Goal: Task Accomplishment & Management: Complete application form

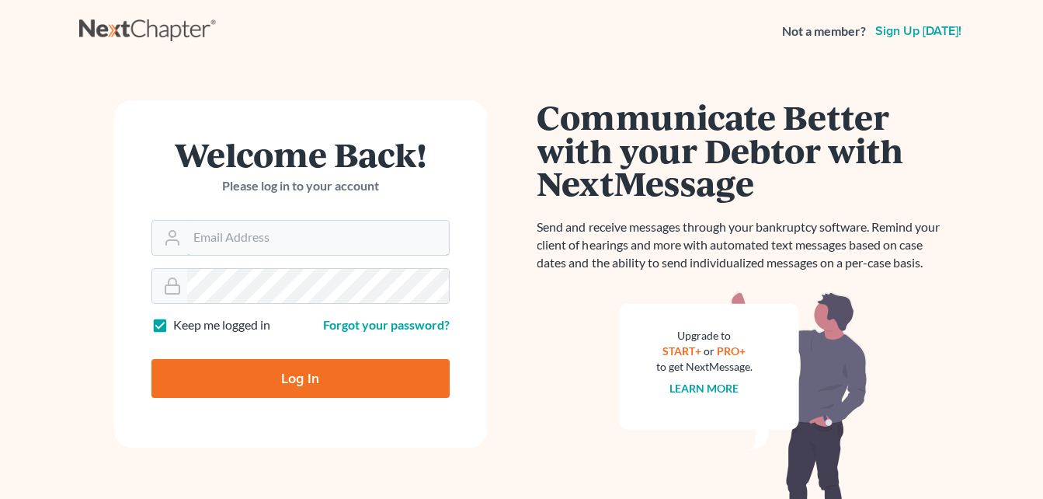
type input "[PERSON_NAME][EMAIL_ADDRESS][DOMAIN_NAME]"
drag, startPoint x: 352, startPoint y: 374, endPoint x: 358, endPoint y: 388, distance: 15.3
click at [352, 374] on input "Log In" at bounding box center [300, 378] width 298 height 39
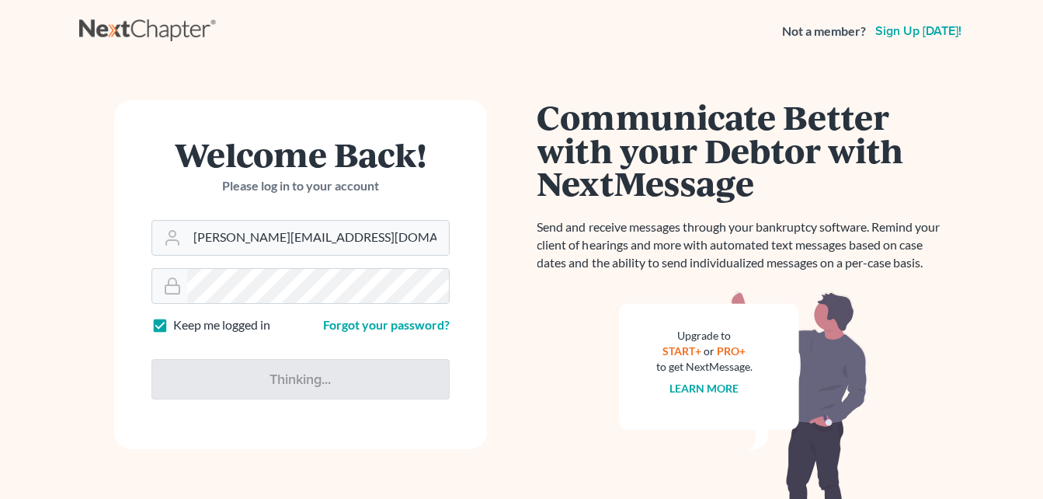
type input "Thinking..."
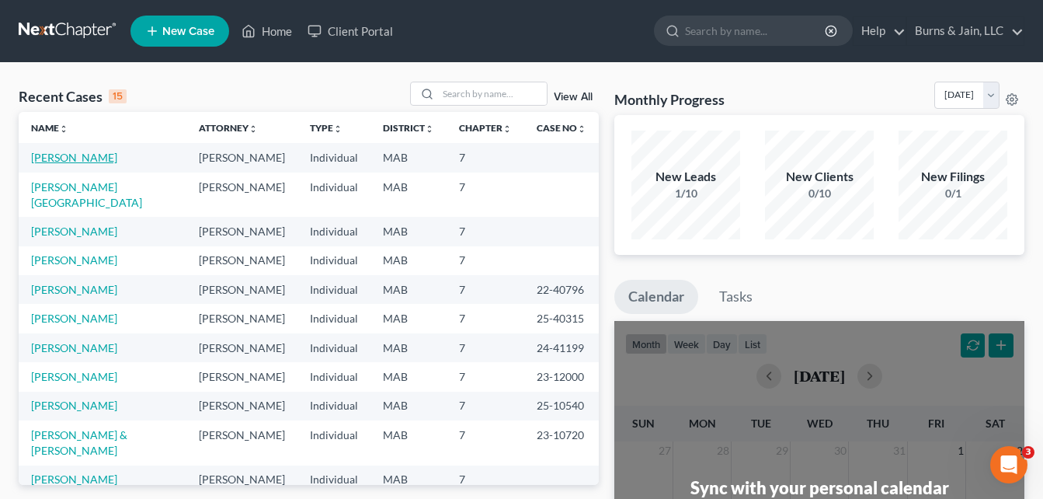
click at [73, 157] on link "Tordiglione, Elaine" at bounding box center [74, 157] width 86 height 13
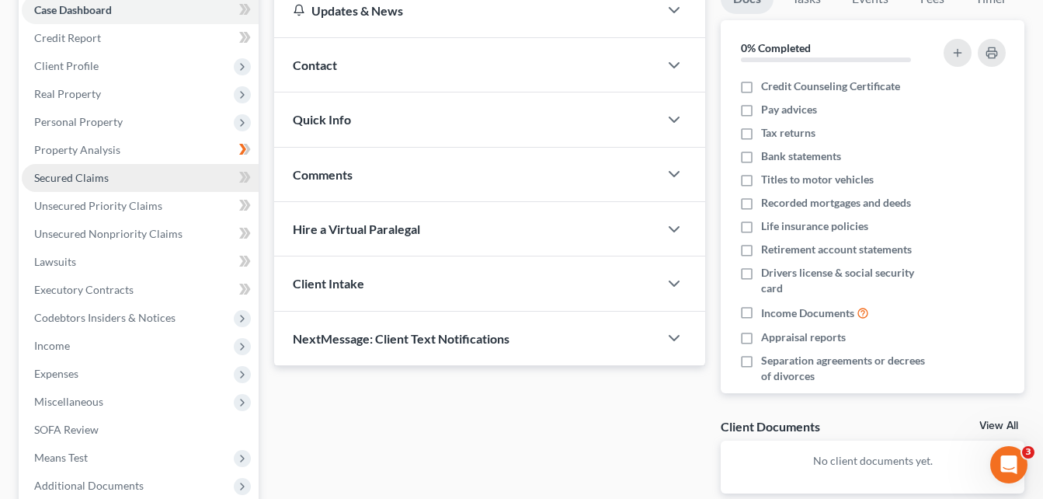
scroll to position [311, 0]
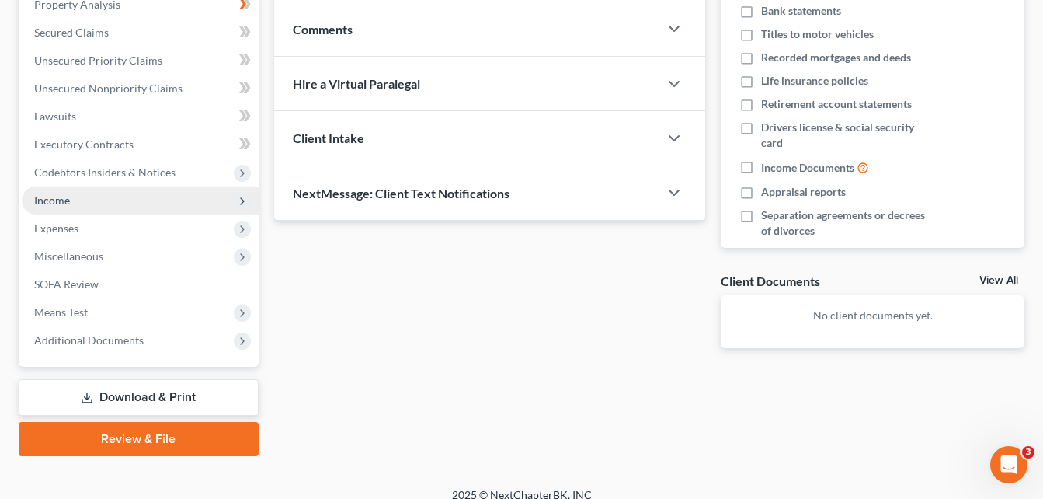
click at [130, 204] on span "Income" at bounding box center [140, 200] width 237 height 28
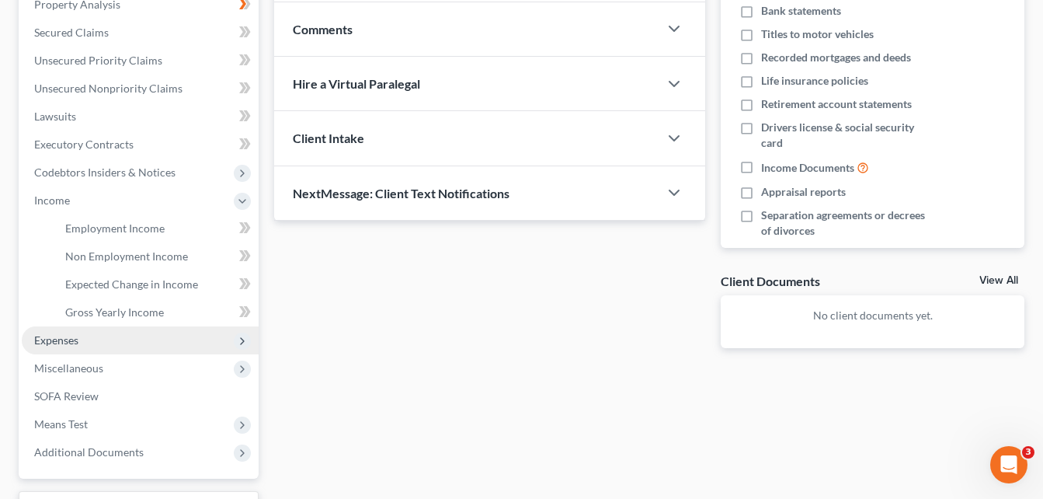
click at [117, 340] on span "Expenses" at bounding box center [140, 340] width 237 height 28
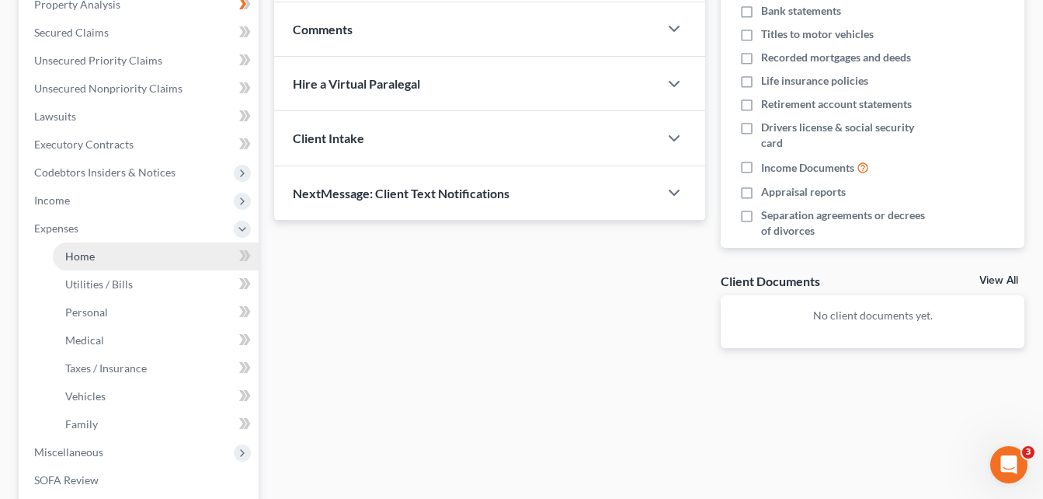
click at [140, 261] on link "Home" at bounding box center [156, 256] width 206 height 28
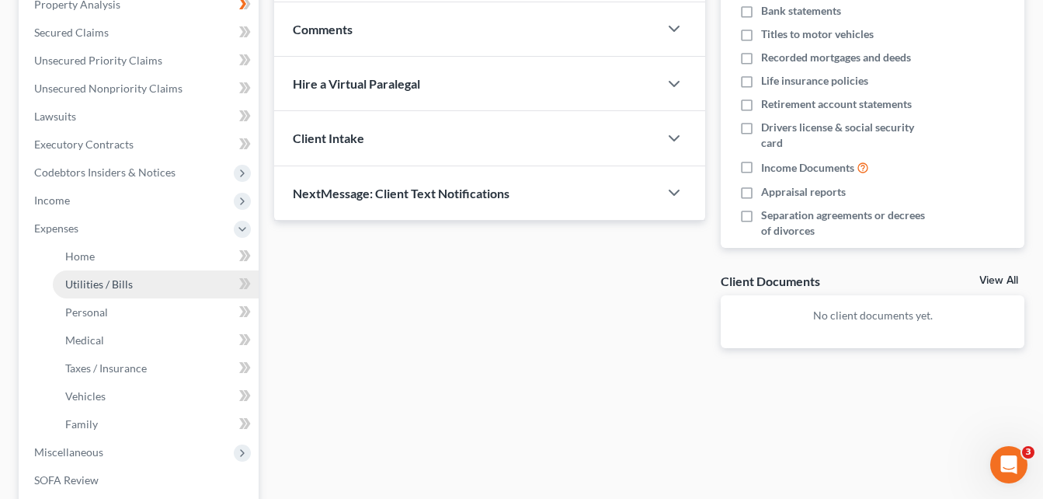
click at [148, 290] on link "Utilities / Bills" at bounding box center [156, 284] width 206 height 28
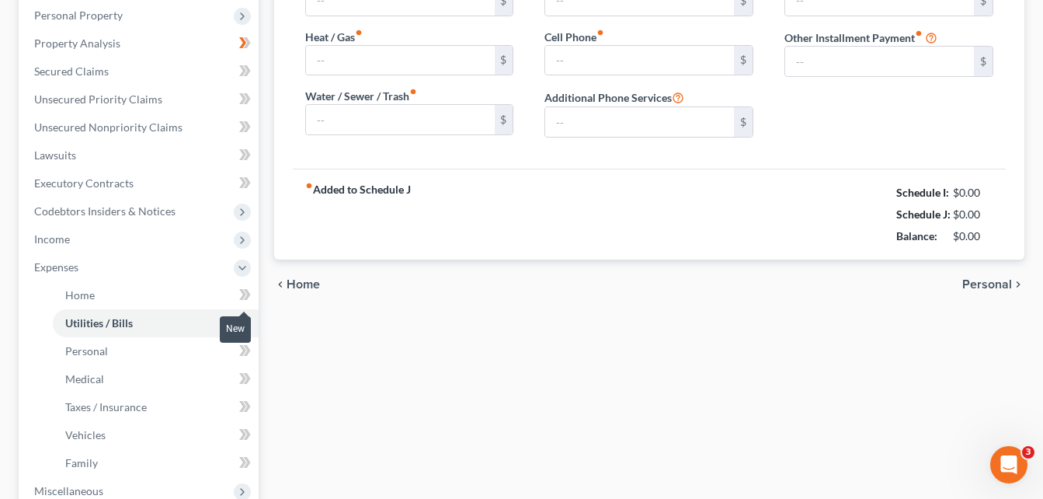
scroll to position [103, 0]
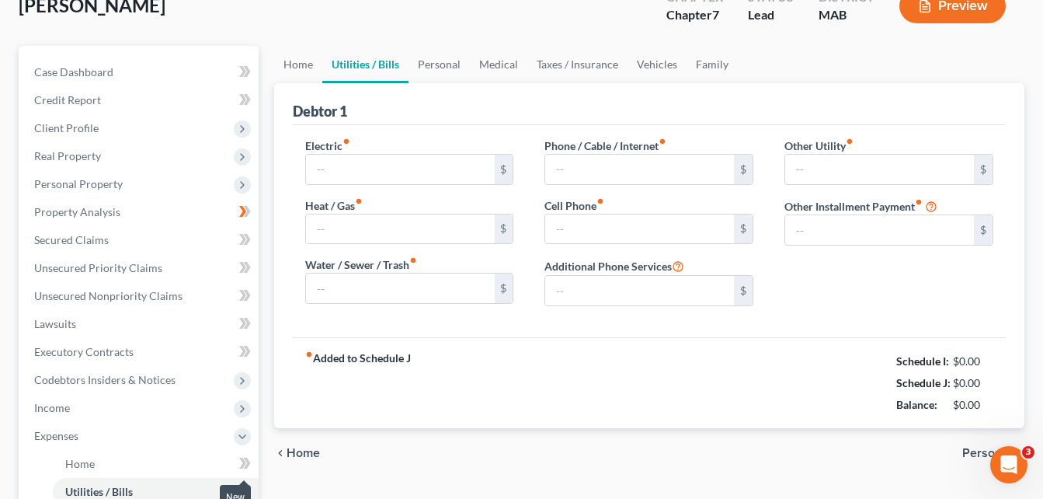
type input "56.00"
type input "20.00"
type input "0.00"
type input "65.00"
type input "0.00"
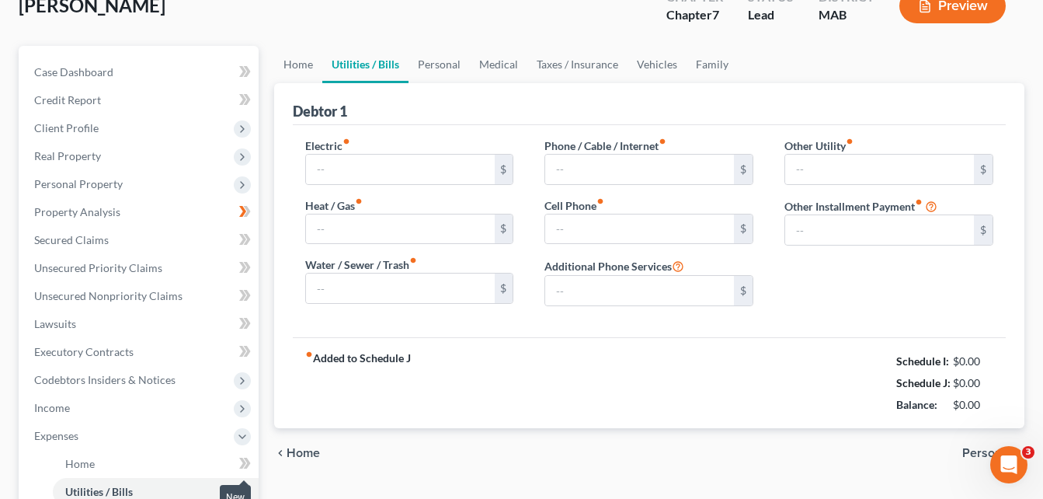
type input "0.00"
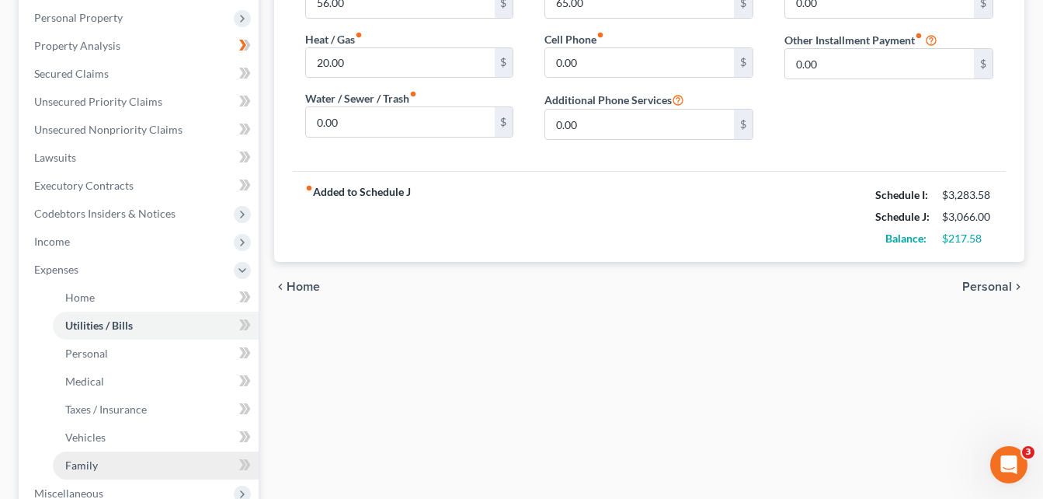
scroll to position [311, 0]
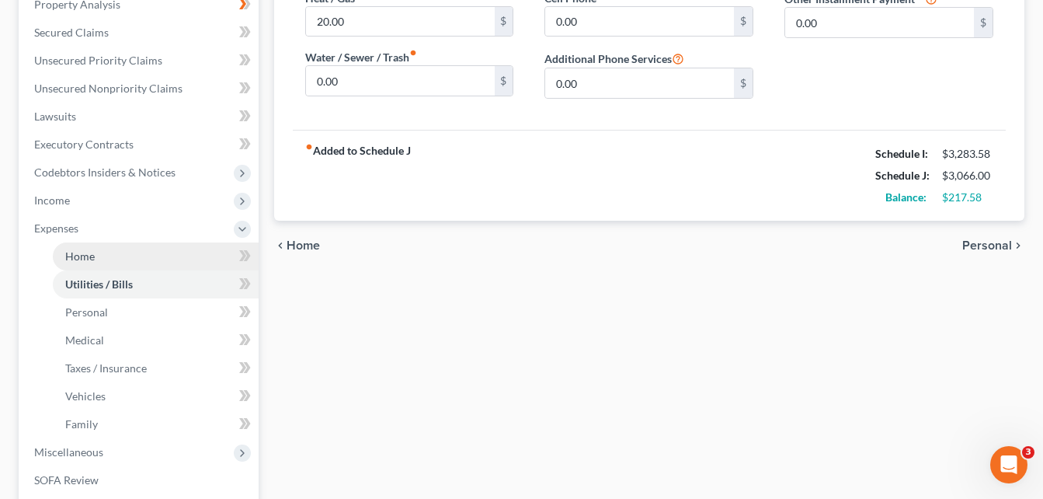
click at [120, 256] on link "Home" at bounding box center [156, 256] width 206 height 28
